Goal: Check status

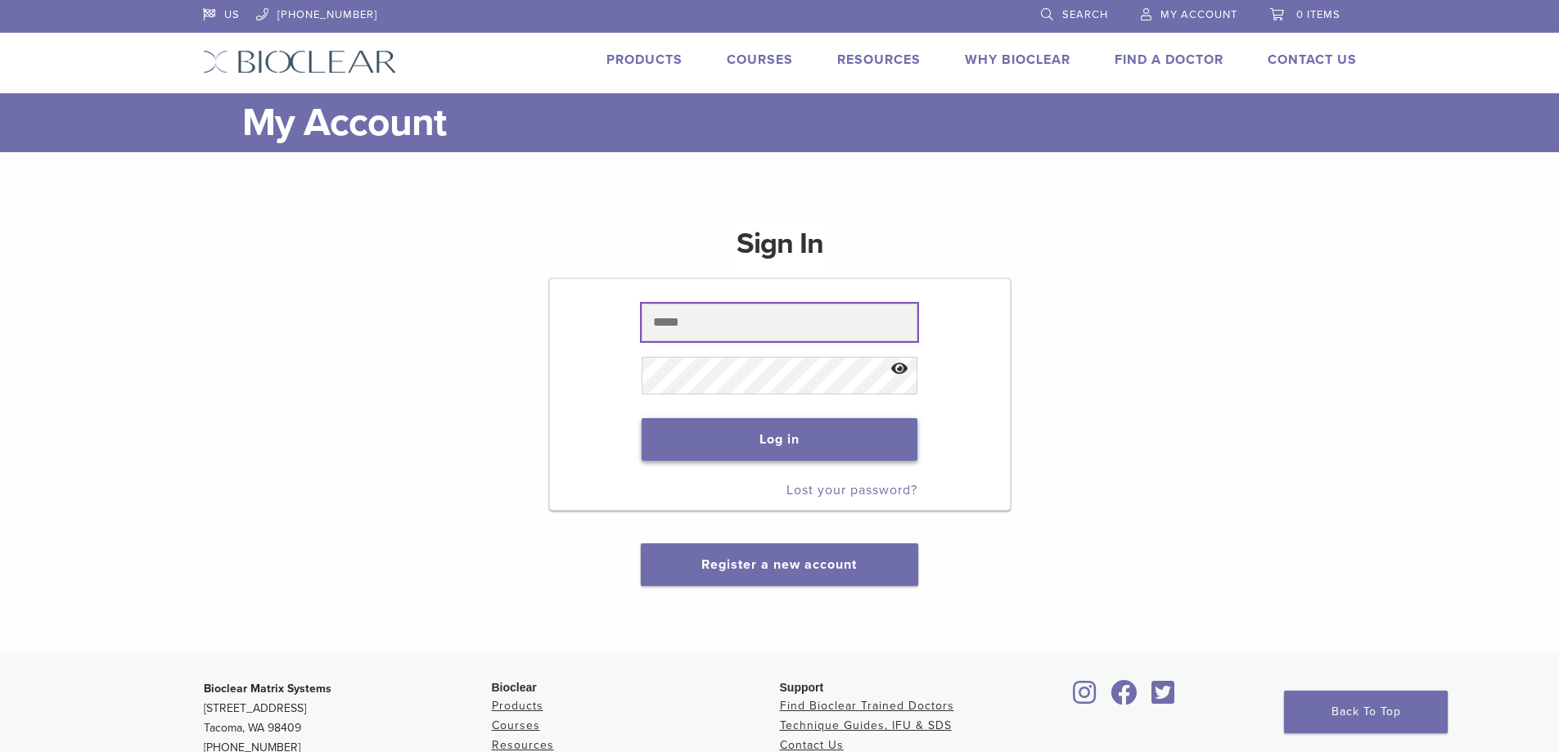
type input "**********"
click at [801, 445] on button "Log in" at bounding box center [780, 439] width 276 height 43
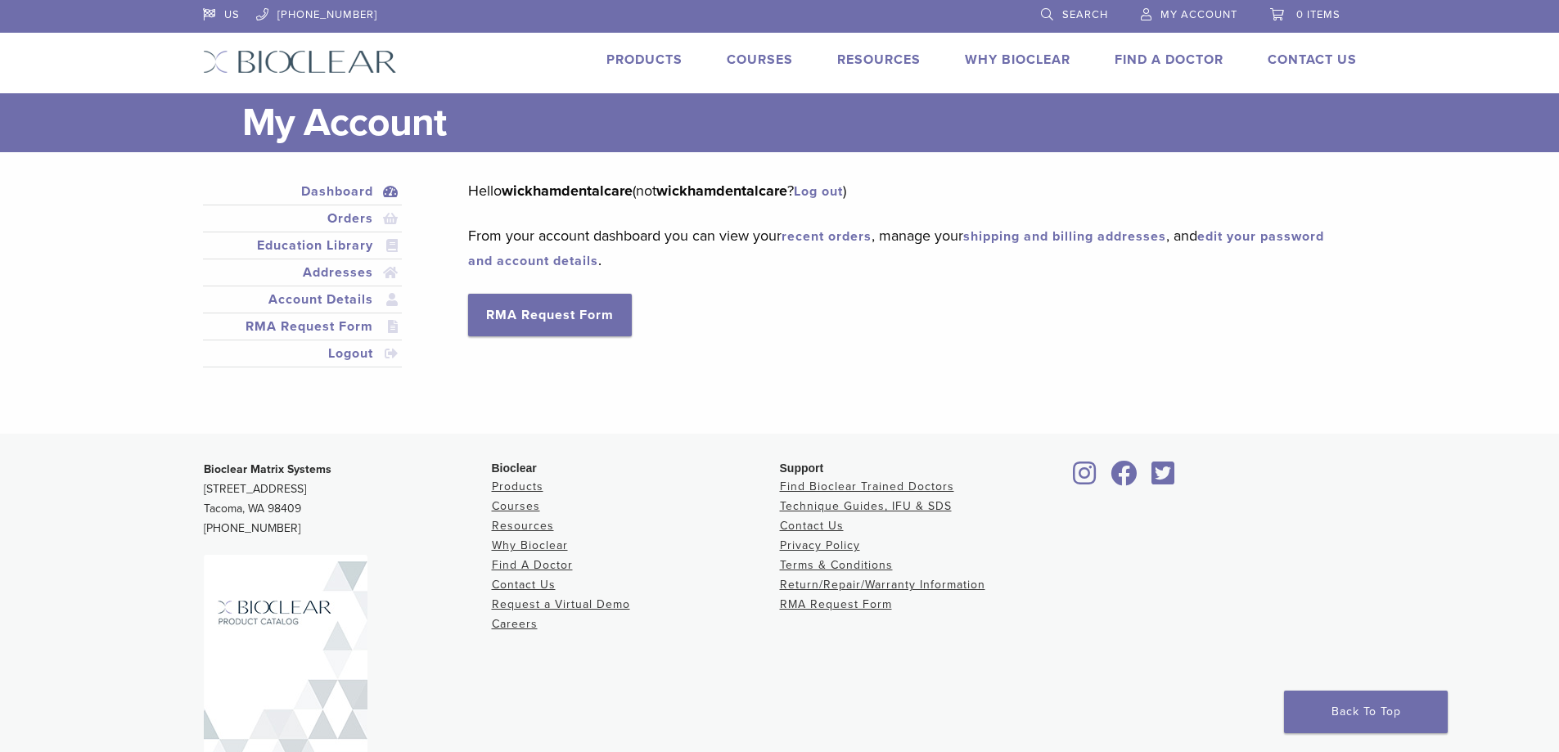
click at [1193, 15] on span "My Account" at bounding box center [1199, 14] width 77 height 13
click at [1141, 13] on link "My Account" at bounding box center [1189, 12] width 97 height 25
click at [351, 220] on link "Orders" at bounding box center [302, 219] width 193 height 20
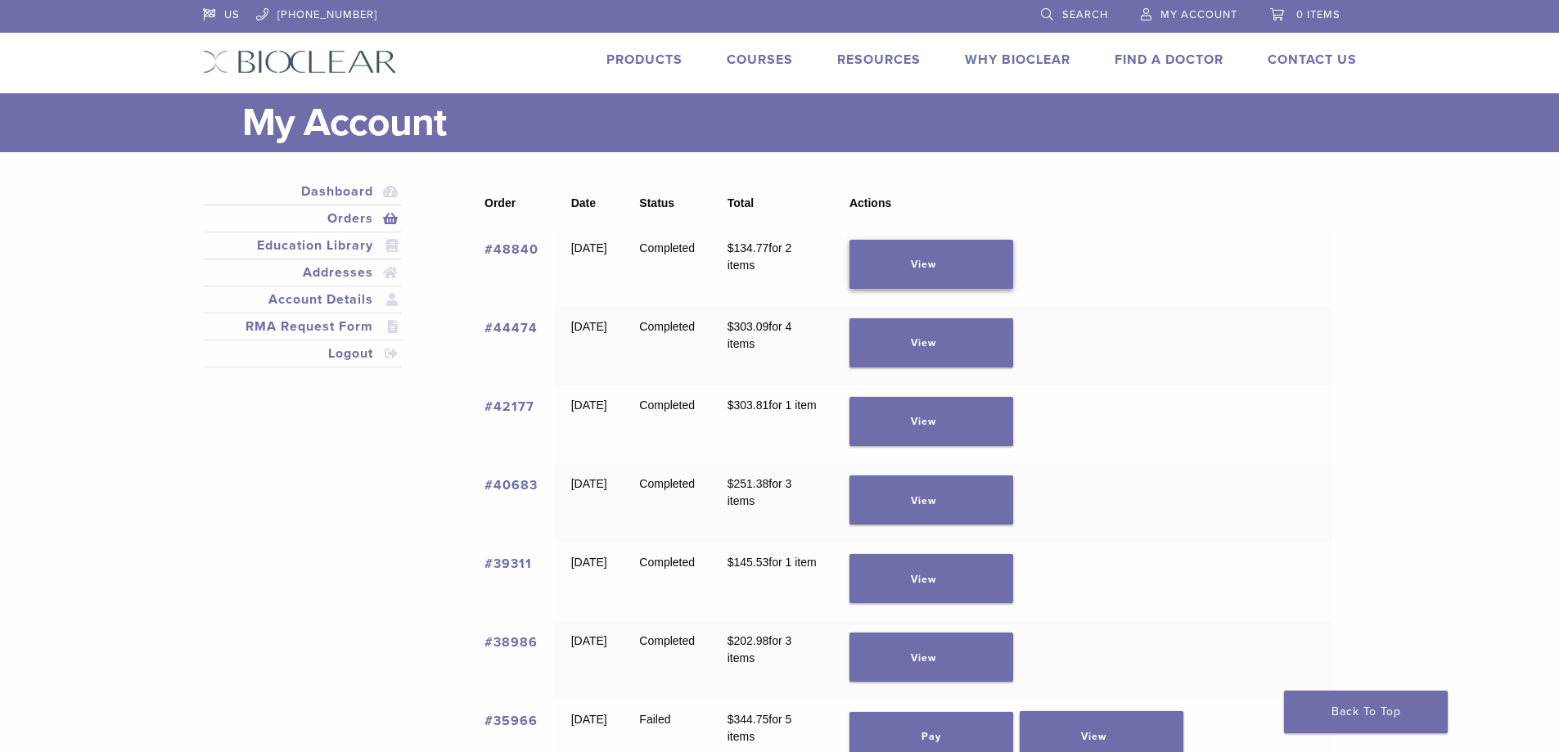
click at [968, 264] on link "View" at bounding box center [932, 264] width 164 height 49
